Goal: Transaction & Acquisition: Download file/media

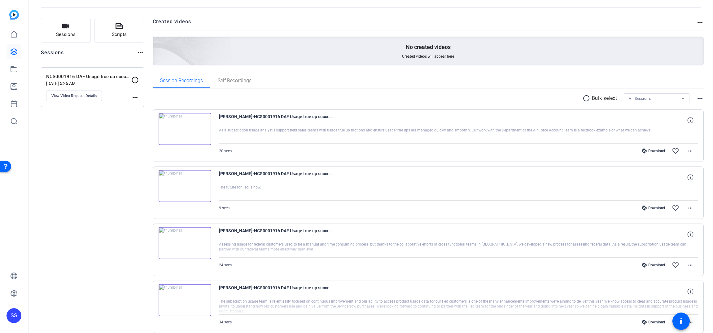
scroll to position [54, 0]
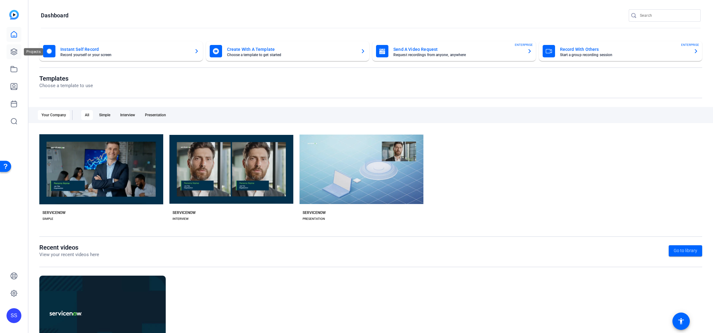
click at [13, 51] on icon at bounding box center [13, 51] width 7 height 7
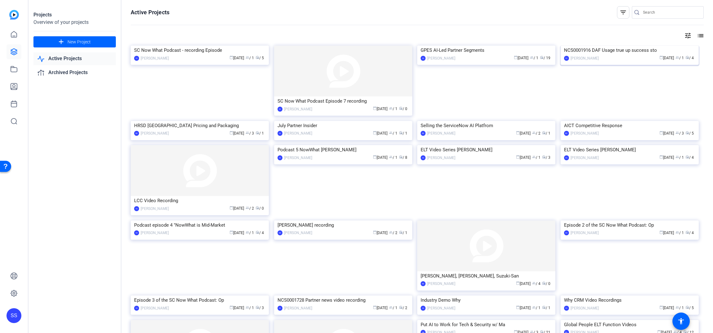
click at [618, 55] on div "NCS0001916 DAF Usage true up success sto" at bounding box center [629, 50] width 131 height 9
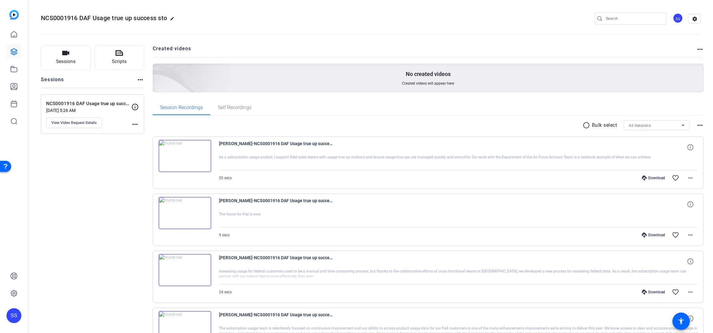
scroll to position [54, 0]
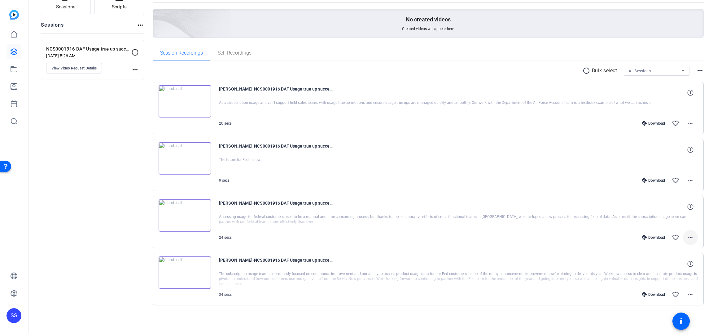
click at [686, 236] on mat-icon "more_horiz" at bounding box center [689, 236] width 7 height 7
click at [679, 267] on span "Download MP4" at bounding box center [670, 265] width 37 height 7
click at [686, 177] on mat-icon "more_horiz" at bounding box center [689, 179] width 7 height 7
click at [679, 209] on span "Download MP4" at bounding box center [670, 208] width 37 height 7
click at [688, 123] on mat-icon "more_horiz" at bounding box center [689, 123] width 7 height 7
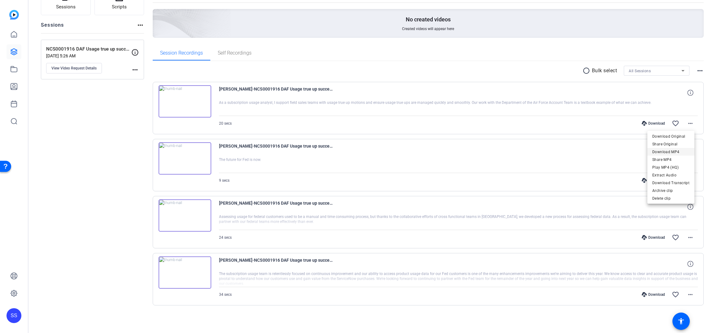
click at [682, 151] on span "Download MP4" at bounding box center [670, 151] width 37 height 7
